Goal: Task Accomplishment & Management: Complete application form

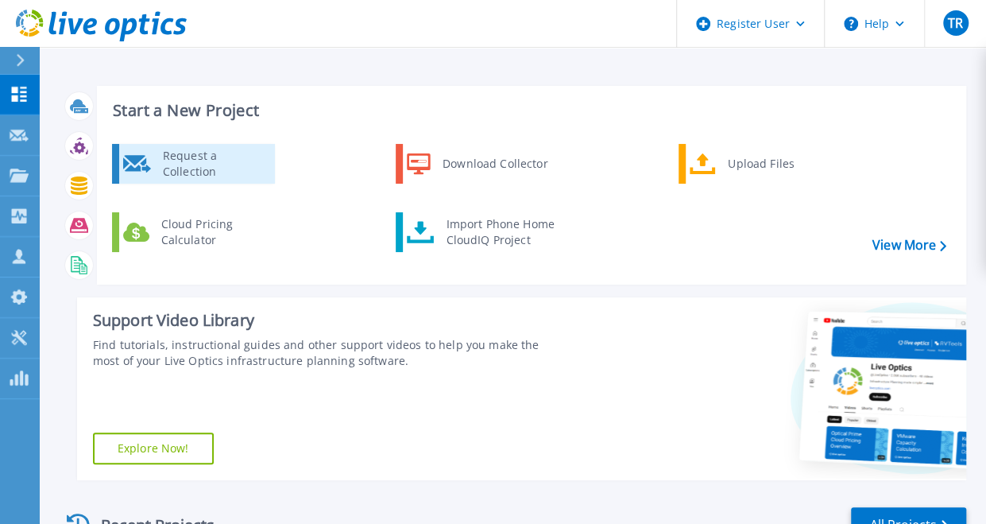
click at [201, 158] on div "Request a Collection" at bounding box center [213, 164] width 116 height 32
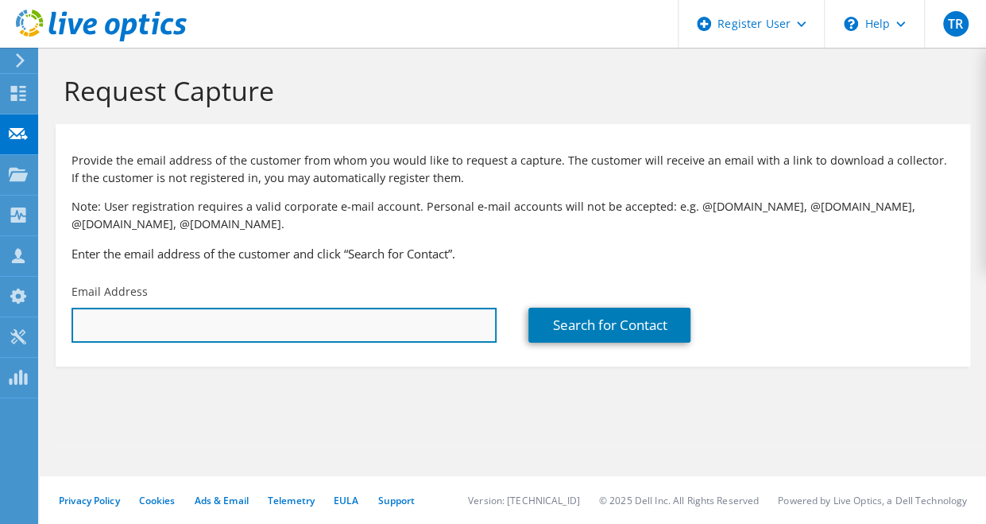
click at [149, 329] on input "text" at bounding box center [284, 325] width 425 height 35
paste input "[PERSON_NAME][EMAIL_ADDRESS][PERSON_NAME][PERSON_NAME][DOMAIN_NAME]"
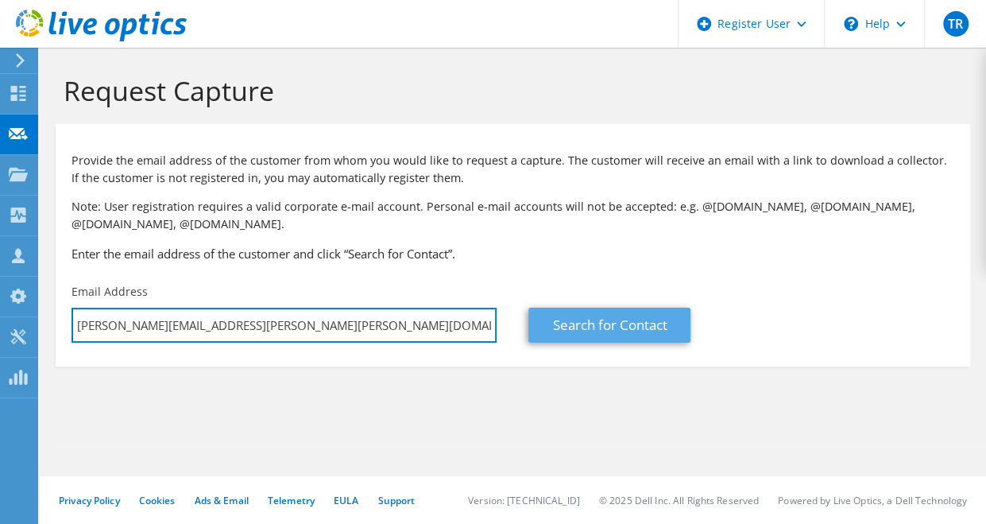
type input "[PERSON_NAME][EMAIL_ADDRESS][PERSON_NAME][PERSON_NAME][DOMAIN_NAME]"
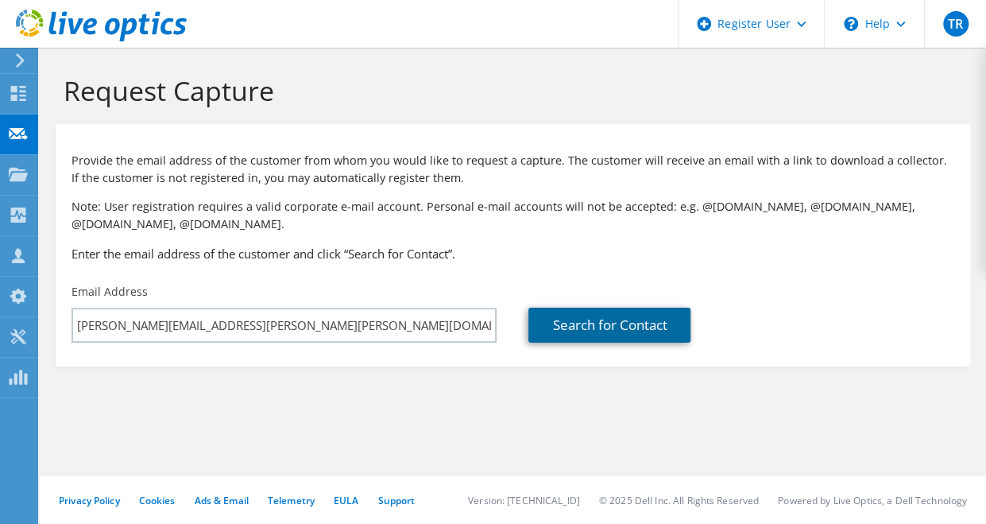
click at [575, 322] on link "Search for Contact" at bounding box center [609, 325] width 162 height 35
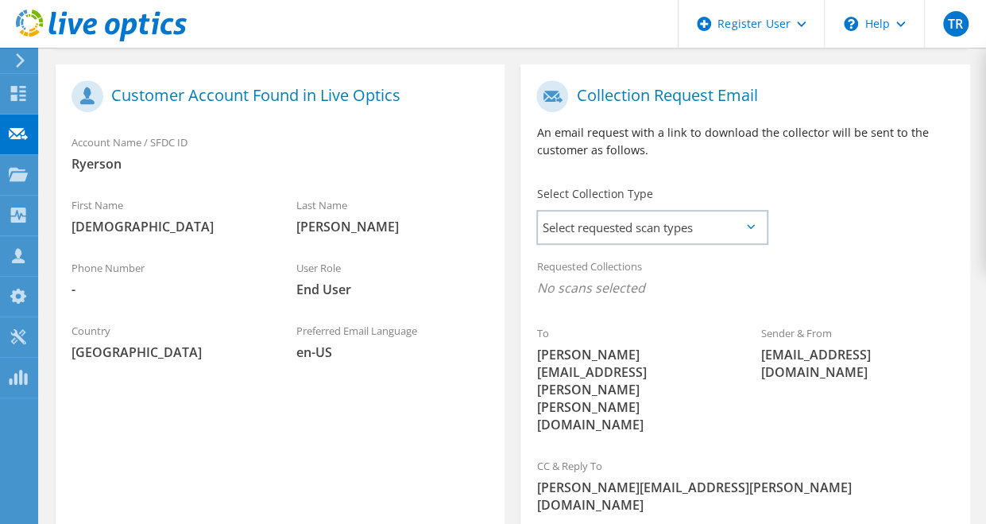
scroll to position [399, 0]
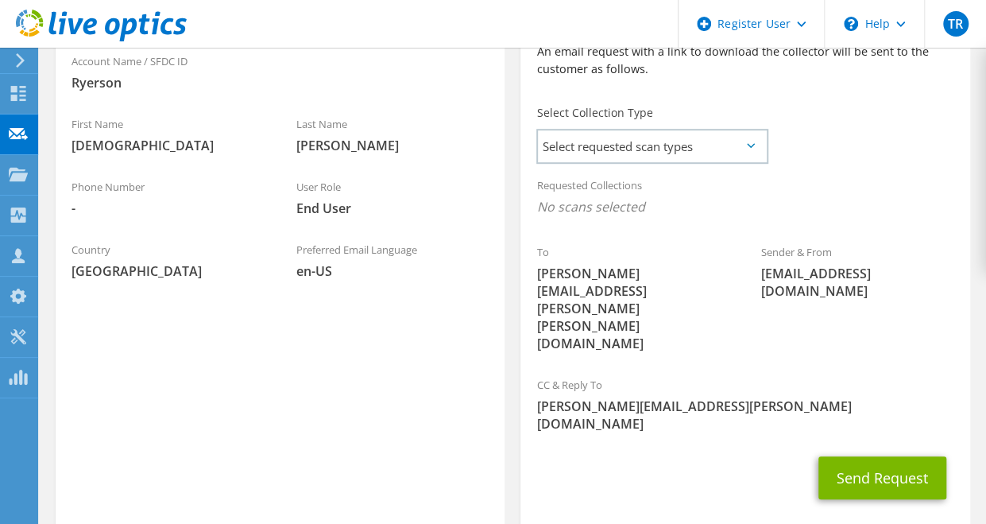
click at [753, 145] on icon at bounding box center [751, 145] width 8 height 5
click at [752, 142] on span "Select requested scan types" at bounding box center [652, 146] width 228 height 32
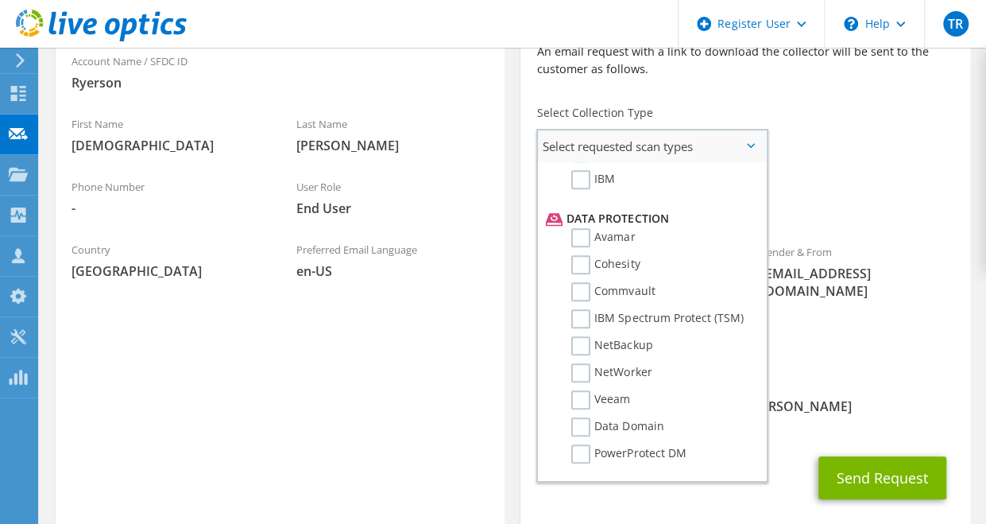
scroll to position [654, 0]
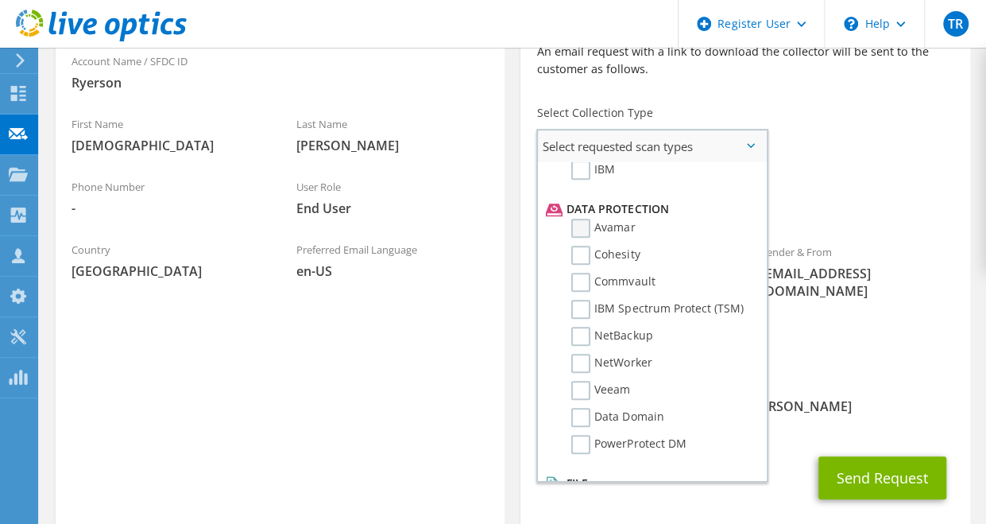
click at [586, 231] on label "Avamar" at bounding box center [603, 228] width 64 height 19
click at [0, 0] on input "Avamar" at bounding box center [0, 0] width 0 height 0
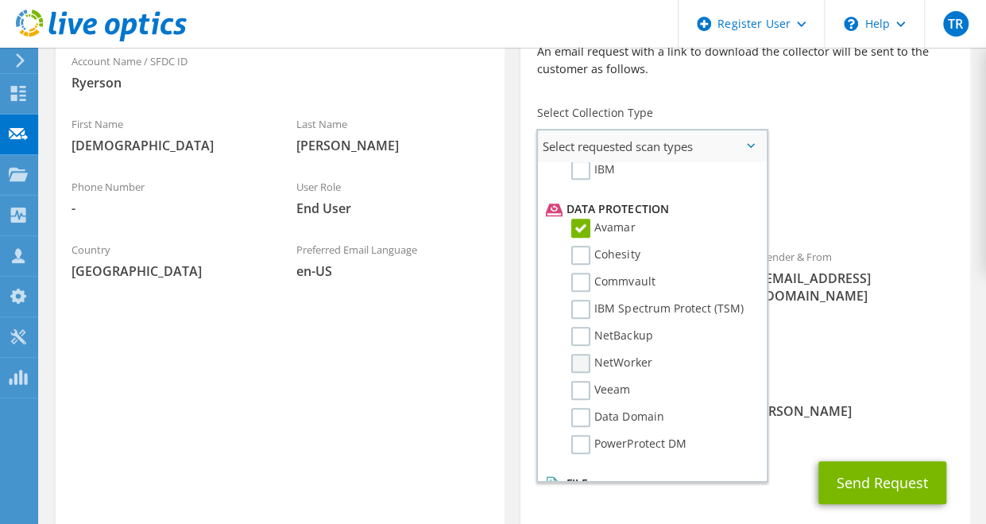
click at [580, 373] on label "NetWorker" at bounding box center [611, 363] width 80 height 19
click at [0, 0] on input "NetWorker" at bounding box center [0, 0] width 0 height 0
drag, startPoint x: 582, startPoint y: 462, endPoint x: 620, endPoint y: 460, distance: 38.2
click at [582, 454] on label "PowerProtect DM" at bounding box center [628, 444] width 114 height 19
click at [0, 0] on input "PowerProtect DM" at bounding box center [0, 0] width 0 height 0
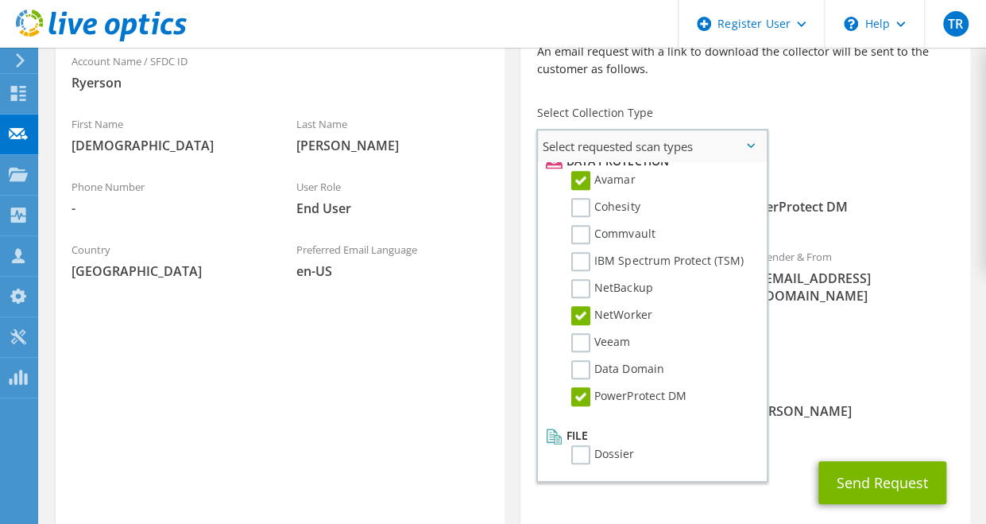
scroll to position [718, 0]
click at [858, 461] on button "Send Request" at bounding box center [882, 482] width 128 height 43
